Goal: Communication & Community: Participate in discussion

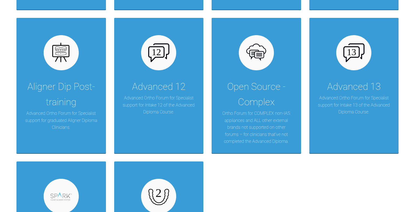
scroll to position [1105, 0]
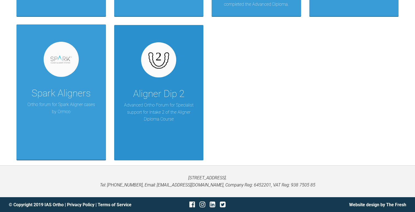
click at [160, 78] on div "Aligner Dip 2 Advanced Ortho Forum for Specialist support for Intake 2 of the A…" at bounding box center [158, 92] width 89 height 135
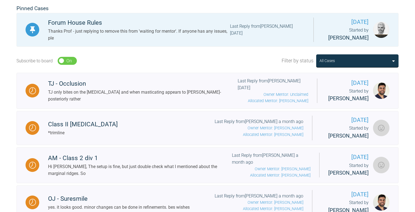
scroll to position [123, 0]
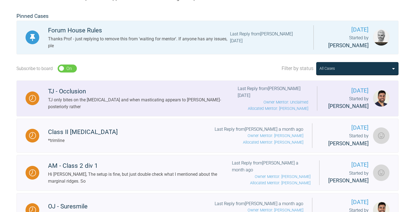
click at [154, 104] on div "TJ only bites on the [MEDICAL_DATA] and when masticating appears to [PERSON_NAM…" at bounding box center [143, 103] width 190 height 14
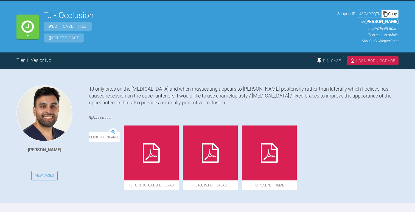
scroll to position [53, 0]
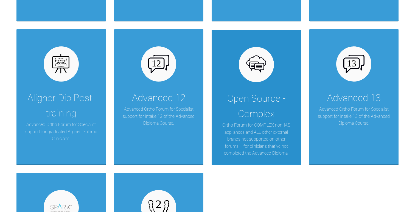
scroll to position [990, 0]
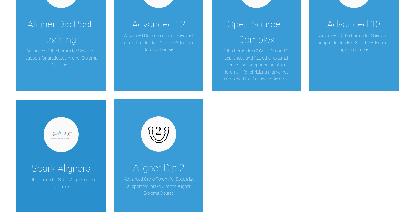
click at [65, 138] on img at bounding box center [61, 134] width 21 height 8
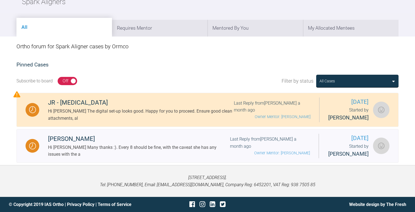
scroll to position [76, 0]
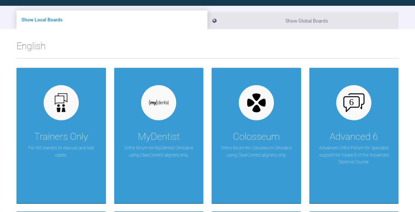
scroll to position [1031, 0]
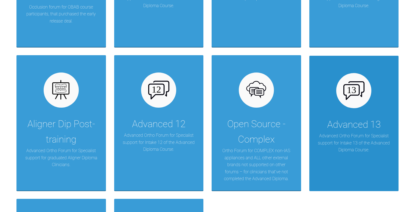
click at [364, 127] on div "Advanced 13" at bounding box center [354, 124] width 54 height 15
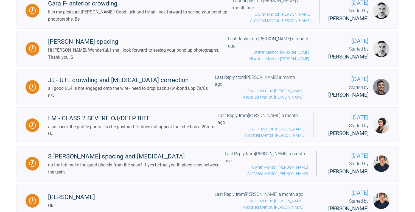
scroll to position [461, 0]
